Goal: Information Seeking & Learning: Learn about a topic

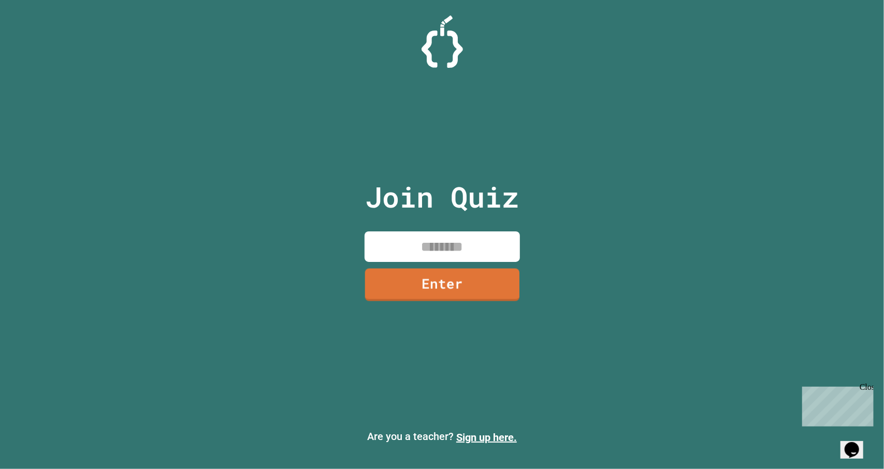
click at [477, 246] on input at bounding box center [441, 246] width 155 height 31
type input "********"
click at [465, 283] on link "Enter" at bounding box center [441, 284] width 153 height 34
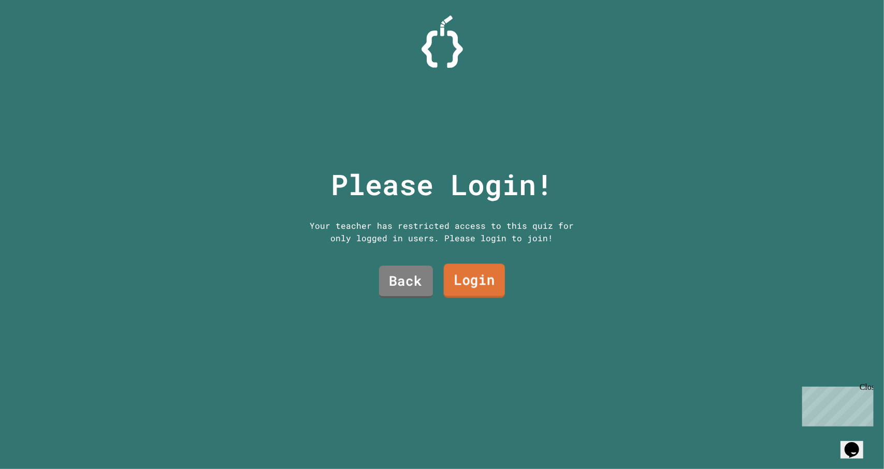
click at [457, 263] on link "Login" at bounding box center [473, 280] width 61 height 34
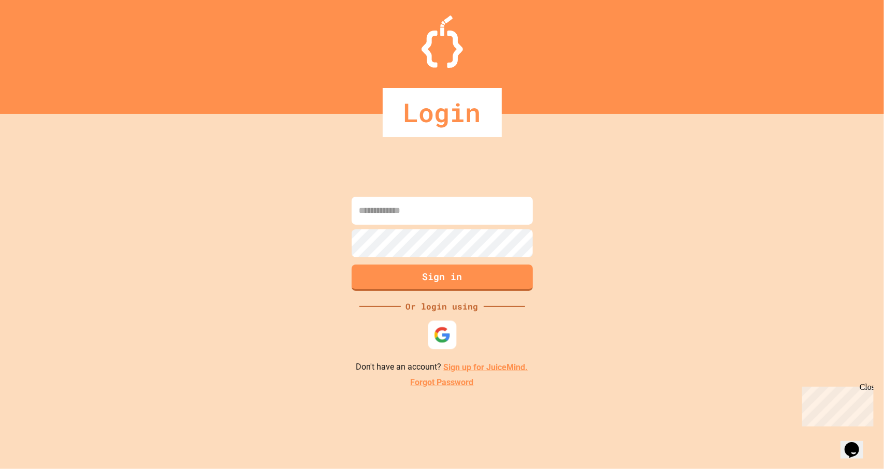
click at [450, 329] on div at bounding box center [442, 335] width 28 height 28
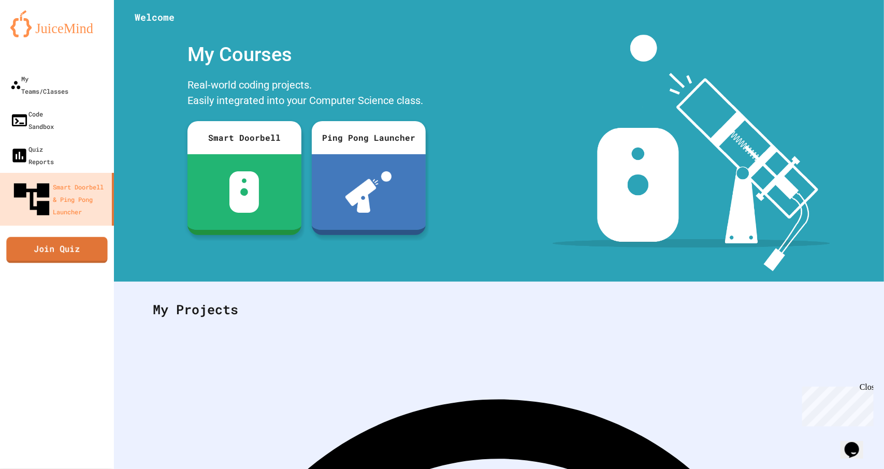
click at [85, 237] on link "Join Quiz" at bounding box center [56, 250] width 101 height 26
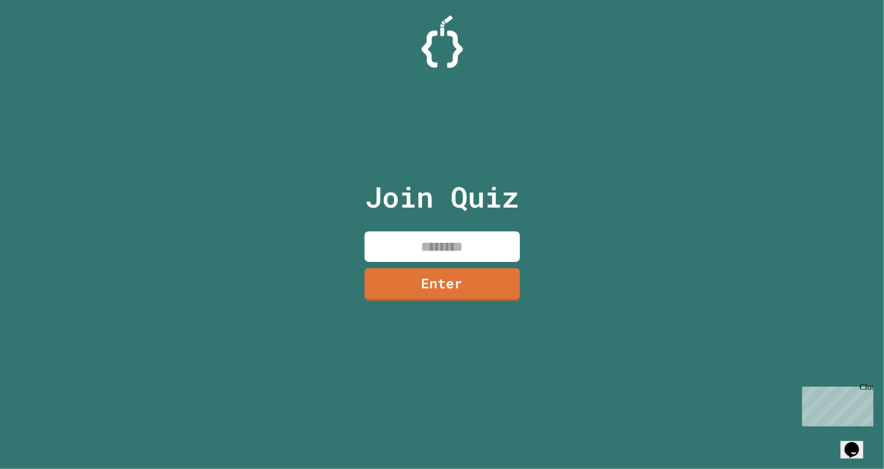
click at [417, 253] on input at bounding box center [441, 246] width 155 height 31
type input "********"
click at [414, 285] on link "Enter" at bounding box center [441, 284] width 155 height 34
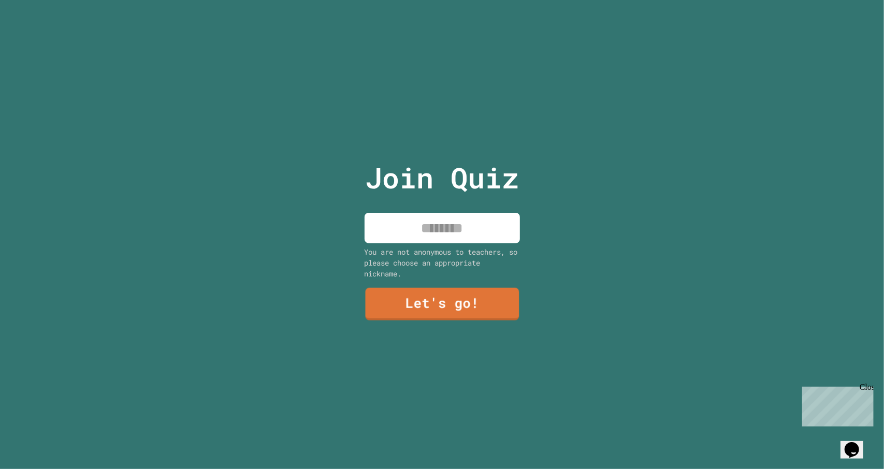
click at [456, 213] on input at bounding box center [441, 228] width 155 height 31
type input "**********"
click at [405, 293] on link "Let's go!" at bounding box center [441, 302] width 155 height 34
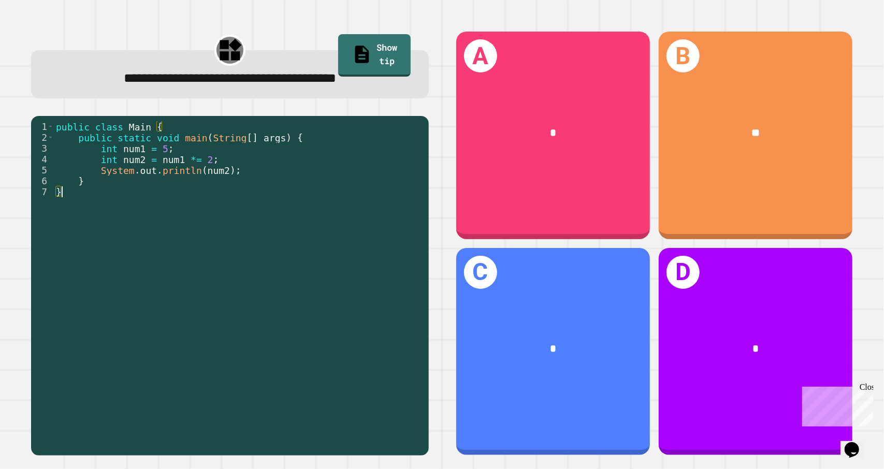
click at [370, 274] on div "public class Main { public static void main ( String [ ] args ) { int num1 = 5 …" at bounding box center [239, 284] width 370 height 326
click at [370, 272] on div "public class Main { public static void main ( String [ ] args ) { int num1 = 5 …" at bounding box center [239, 284] width 370 height 326
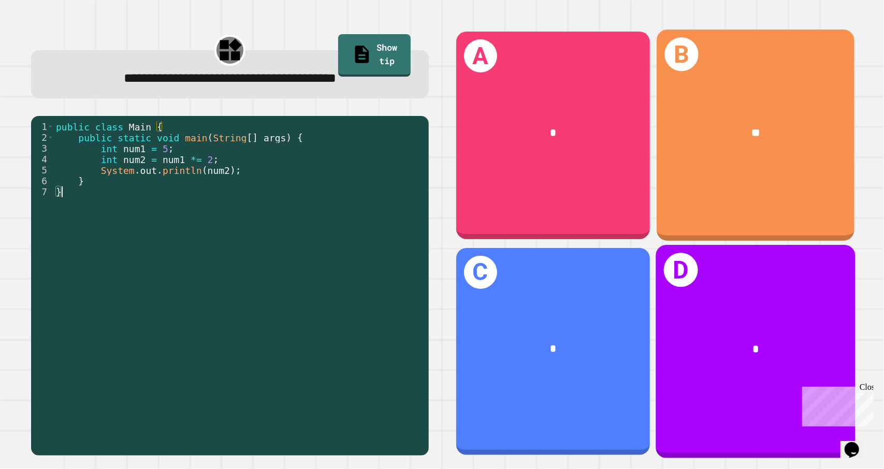
click at [718, 128] on div "**" at bounding box center [756, 133] width 154 height 16
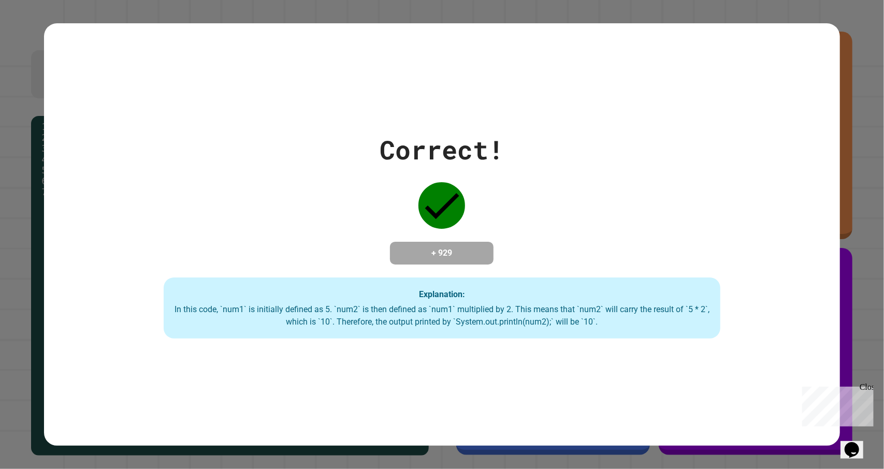
click at [659, 383] on div "Correct! + 929 Explanation: In this code, `num1` is initially defined as 5. `nu…" at bounding box center [441, 234] width 795 height 422
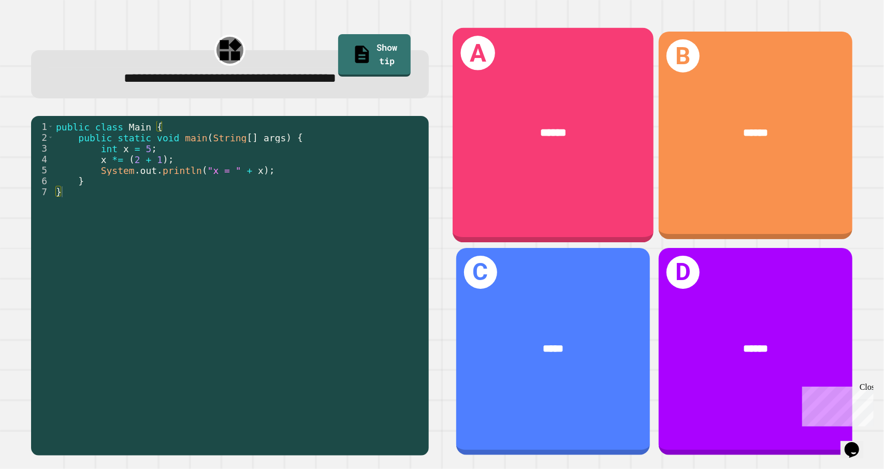
click at [564, 138] on div "******" at bounding box center [552, 132] width 201 height 60
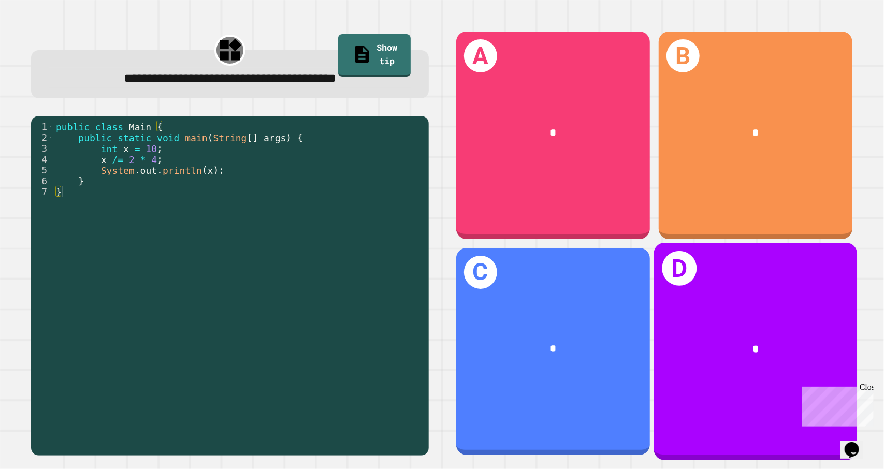
click at [785, 303] on div "D *" at bounding box center [754, 351] width 203 height 217
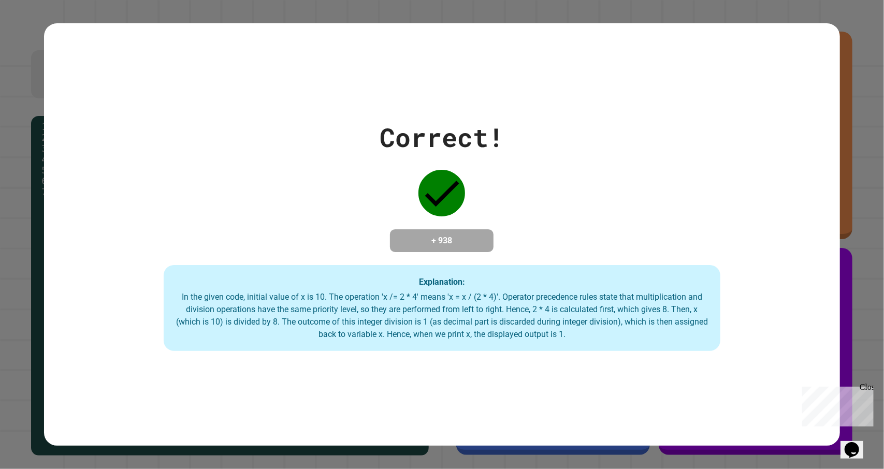
click at [864, 385] on div "Close" at bounding box center [865, 388] width 13 height 13
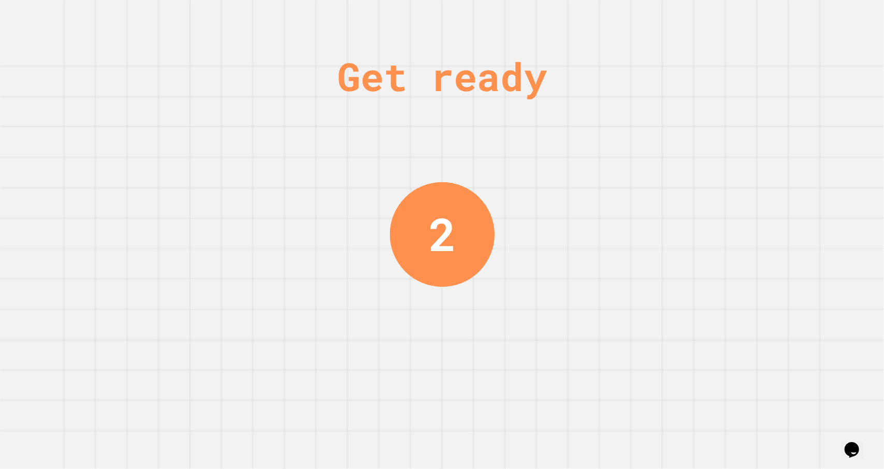
click at [436, 305] on div "Get ready 2" at bounding box center [442, 234] width 78 height 469
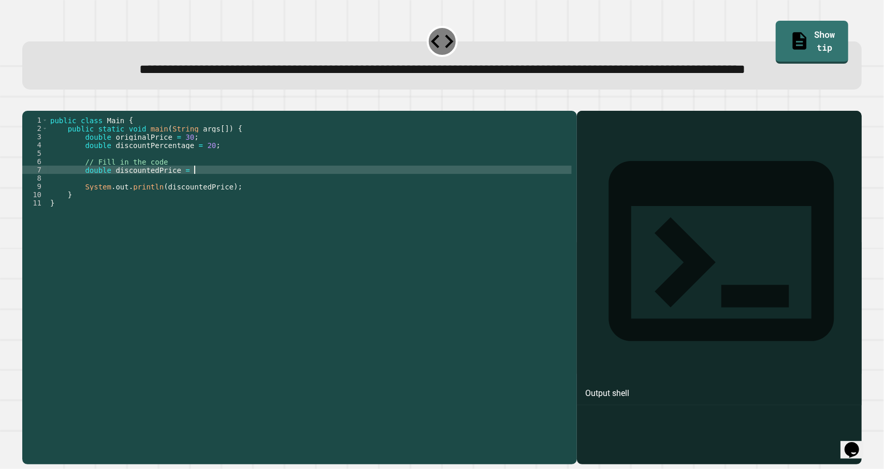
click at [214, 207] on div "public class Main { public static void main ( String args [ ]) { double origina…" at bounding box center [309, 265] width 523 height 298
click at [192, 208] on div "public class Main { public static void main ( String args [ ]) { double origina…" at bounding box center [309, 265] width 523 height 298
click at [198, 208] on div "public class Main { public static void main ( String args [ ]) { double origina…" at bounding box center [309, 265] width 523 height 298
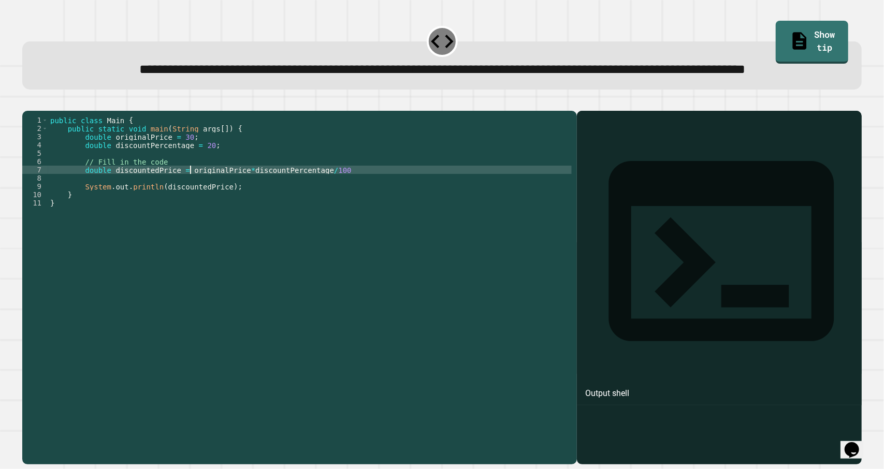
click at [192, 207] on div "public class Main { public static void main ( String args [ ]) { double origina…" at bounding box center [309, 265] width 523 height 298
click at [196, 209] on div "public class Main { public static void main ( String args [ ]) { double origina…" at bounding box center [309, 265] width 523 height 298
click at [364, 210] on div "public class Main { public static void main ( String args [ ]) { double origina…" at bounding box center [309, 265] width 523 height 298
click at [195, 209] on div "public class Main { public static void main ( String args [ ]) { double origina…" at bounding box center [309, 265] width 523 height 298
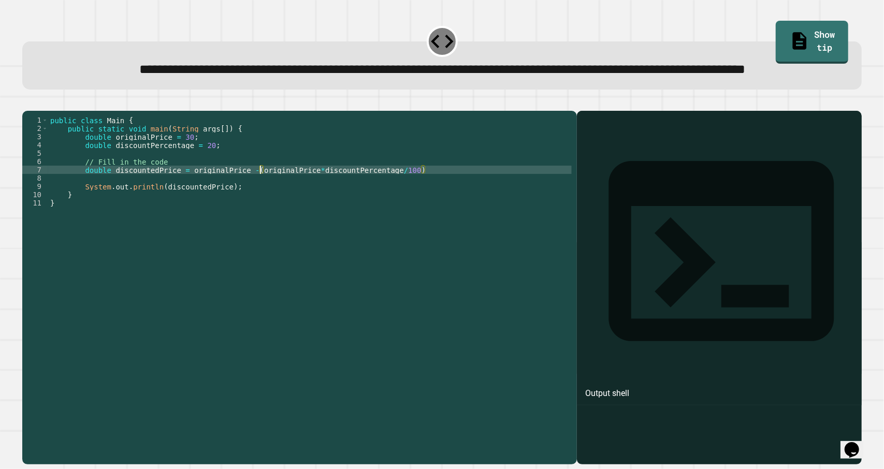
scroll to position [0, 16]
click at [27, 102] on icon "button" at bounding box center [27, 102] width 0 height 0
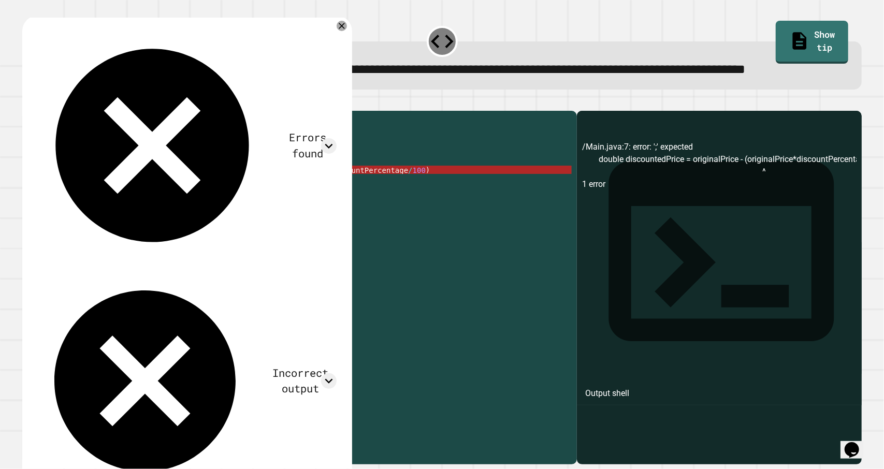
click at [439, 205] on div "public class Main { public static void main ( String args [ ]) { double origina…" at bounding box center [309, 265] width 523 height 298
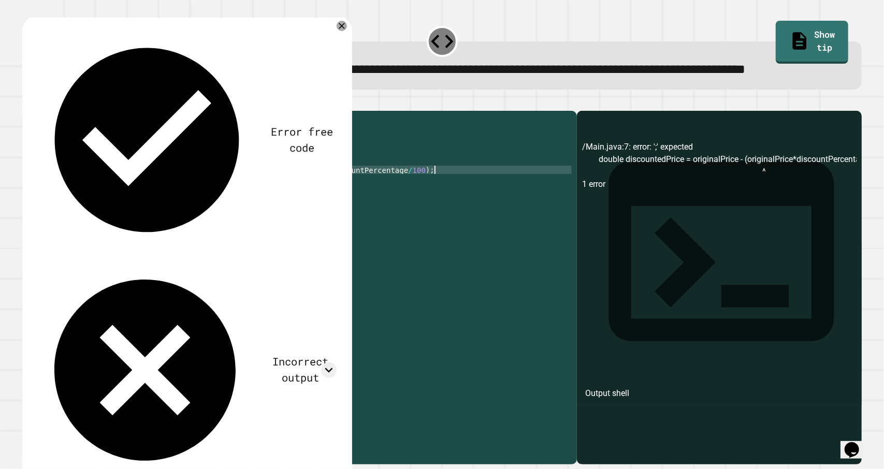
type textarea "**********"
click at [37, 112] on icon "button" at bounding box center [35, 108] width 6 height 7
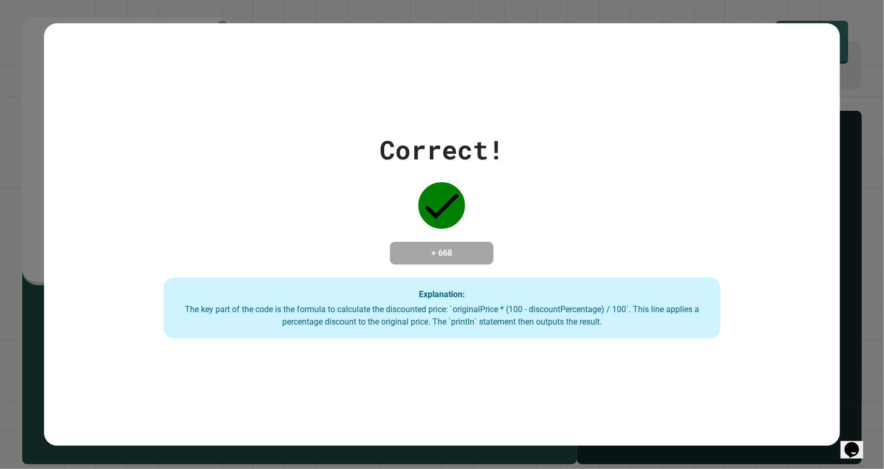
click at [850, 442] on icon "Chat widget" at bounding box center [851, 450] width 14 height 16
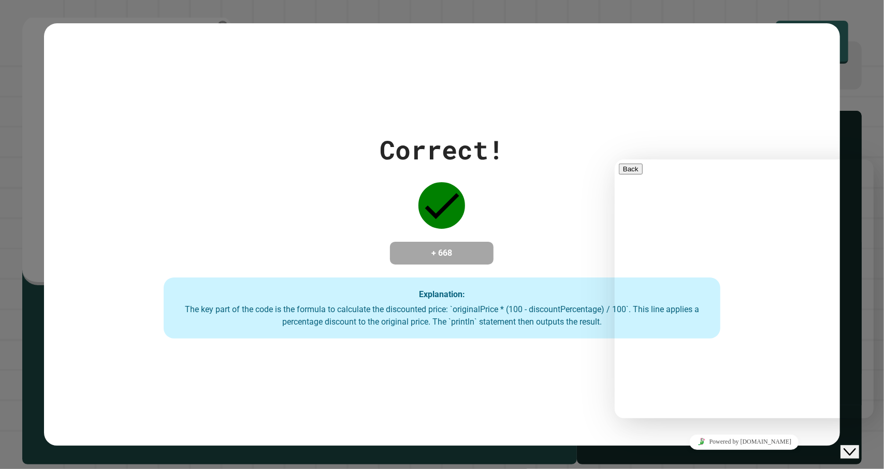
click at [855, 445] on div "Close Chat This icon closes the chat window." at bounding box center [849, 451] width 12 height 12
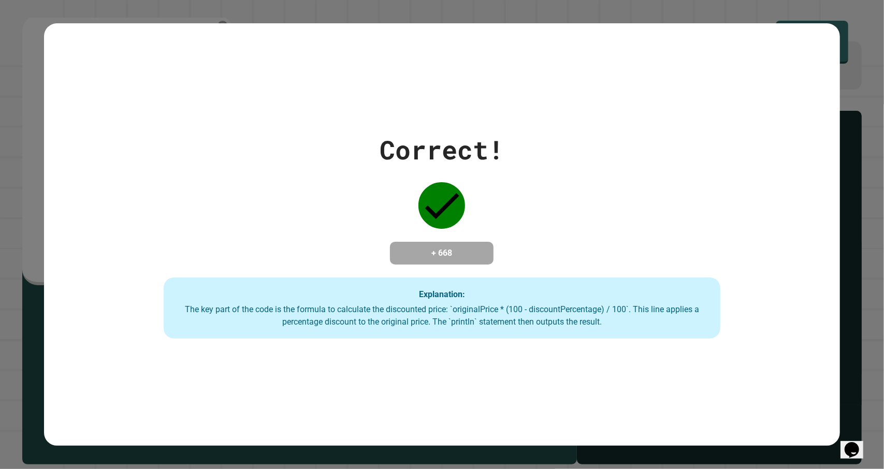
click at [859, 445] on icon "Opens Chat This icon Opens the chat window." at bounding box center [851, 449] width 17 height 17
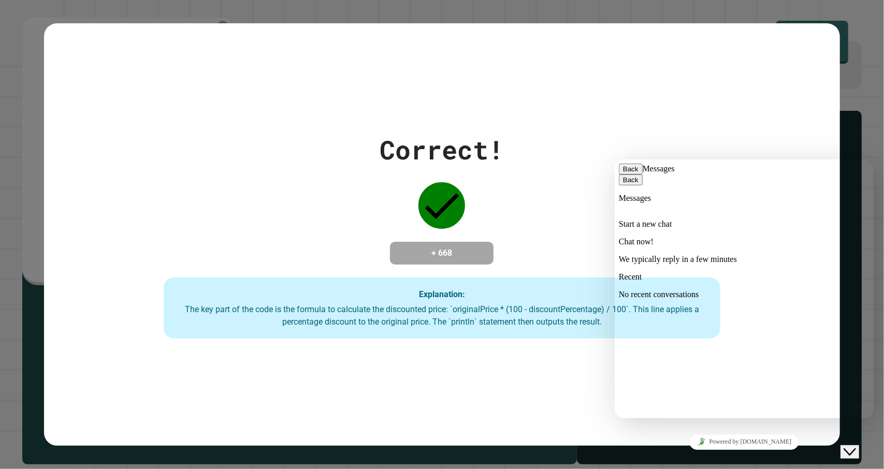
click at [730, 255] on div "Chat now! We typically reply in a few minutes" at bounding box center [743, 250] width 251 height 27
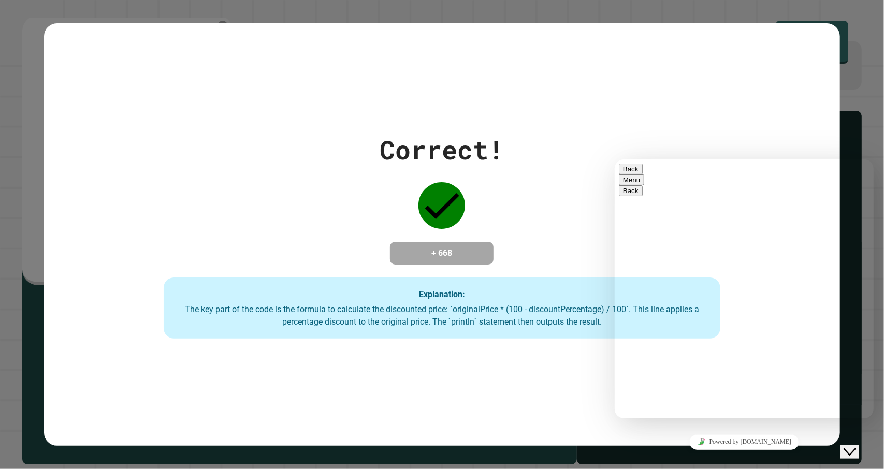
click at [627, 172] on button "Back" at bounding box center [630, 168] width 24 height 11
click at [594, 199] on div "Correct! + 668 Explanation: The key part of the code is the formula to calculat…" at bounding box center [441, 234] width 795 height 208
click at [854, 449] on button "Close Chat This icon closes the chat window." at bounding box center [849, 451] width 19 height 13
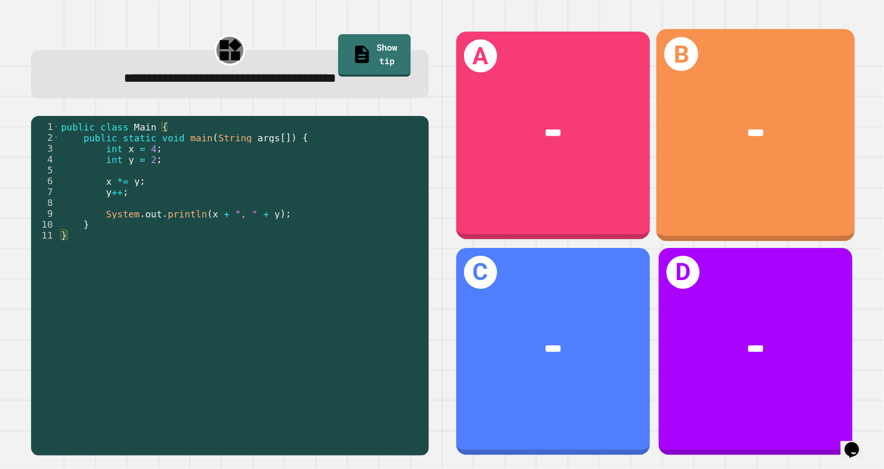
click at [799, 95] on div "B ****" at bounding box center [755, 135] width 198 height 212
